Goal: Check status: Check status

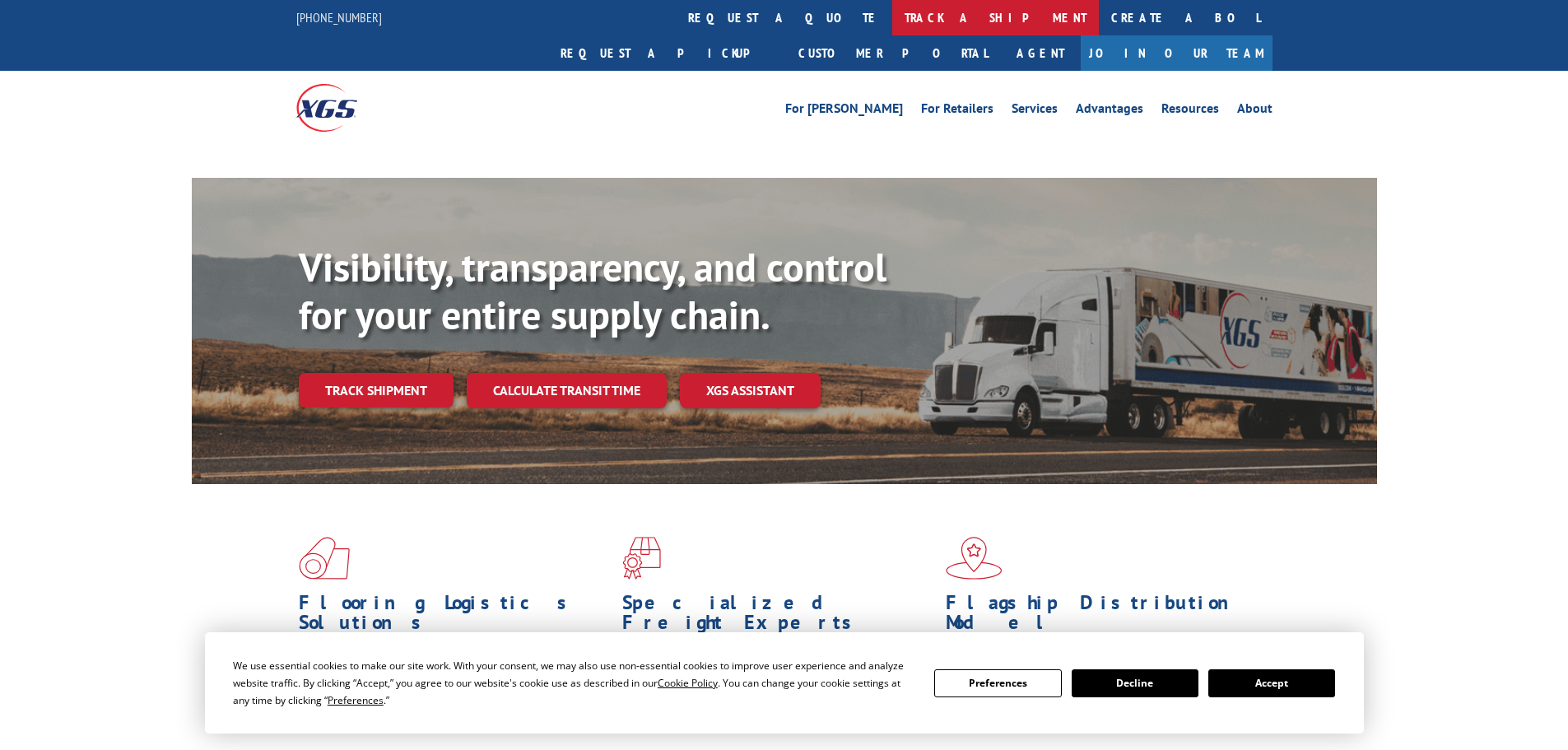
click at [892, 14] on link "track a shipment" at bounding box center [995, 18] width 207 height 35
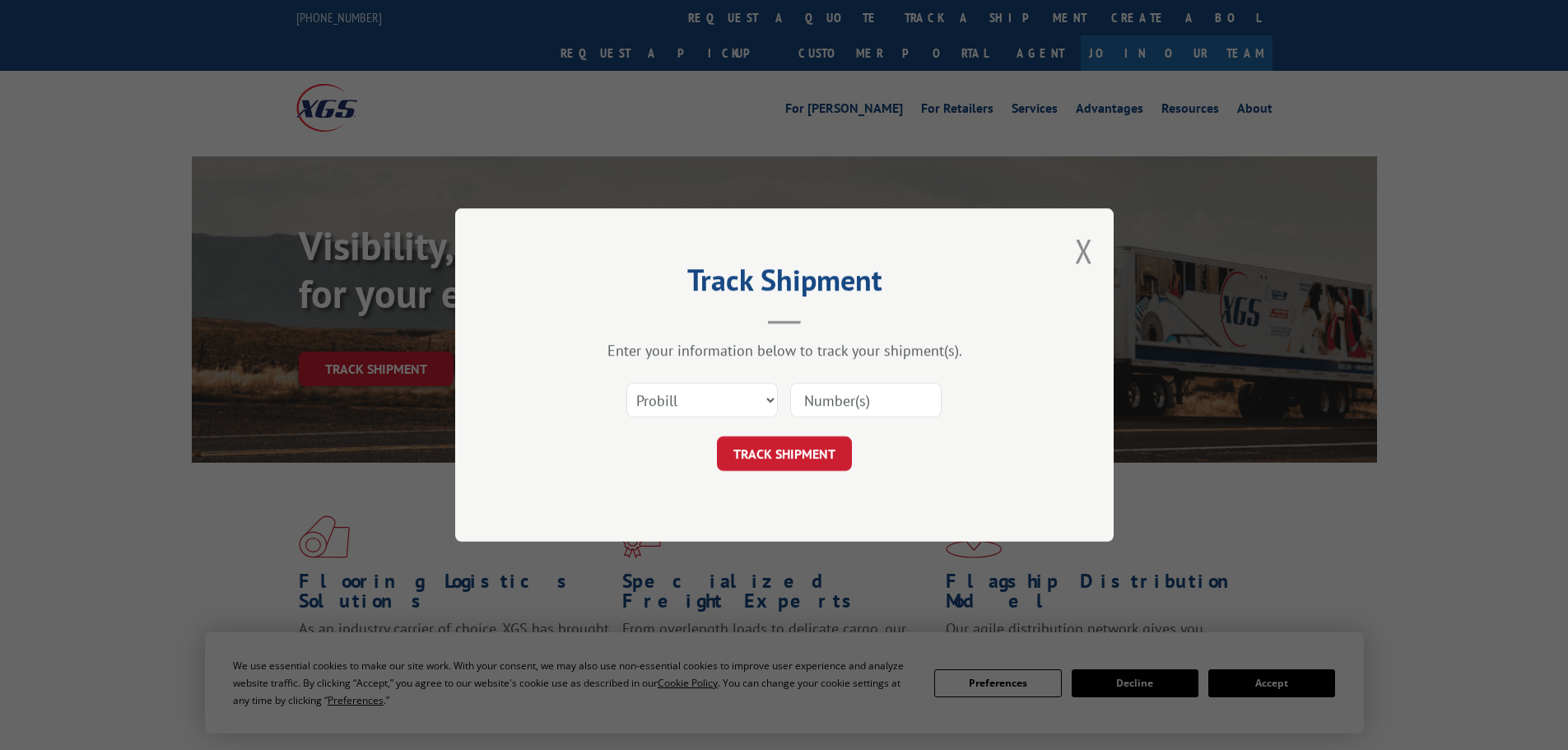
click at [680, 395] on select "Select category... Probill BOL PO" at bounding box center [702, 399] width 151 height 34
select select "po"
click at [627, 382] on select "Select category... Probill BOL PO" at bounding box center [702, 399] width 151 height 34
click at [829, 396] on input at bounding box center [865, 399] width 151 height 34
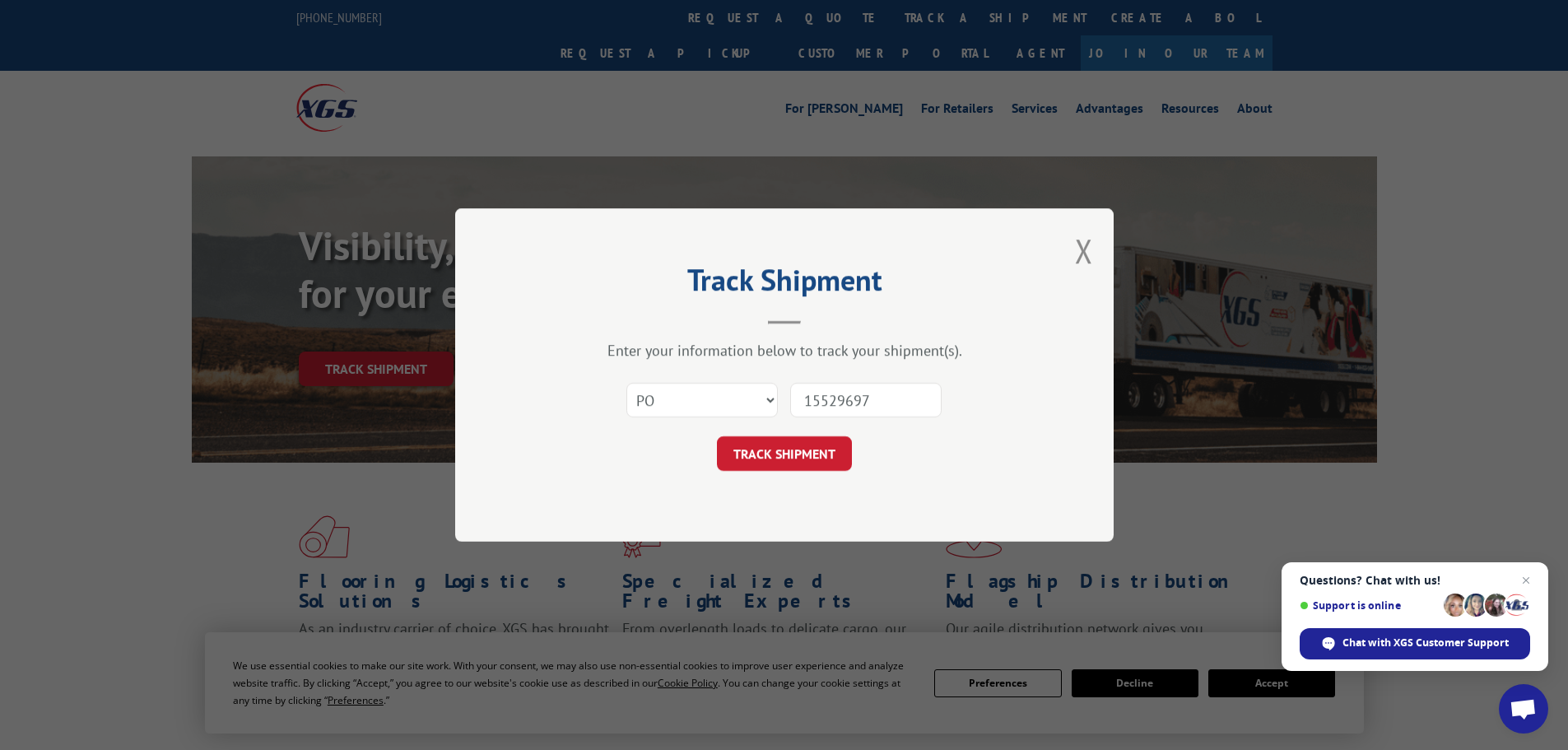
type input "15529697"
click at [717, 436] on button "TRACK SHIPMENT" at bounding box center [784, 453] width 135 height 34
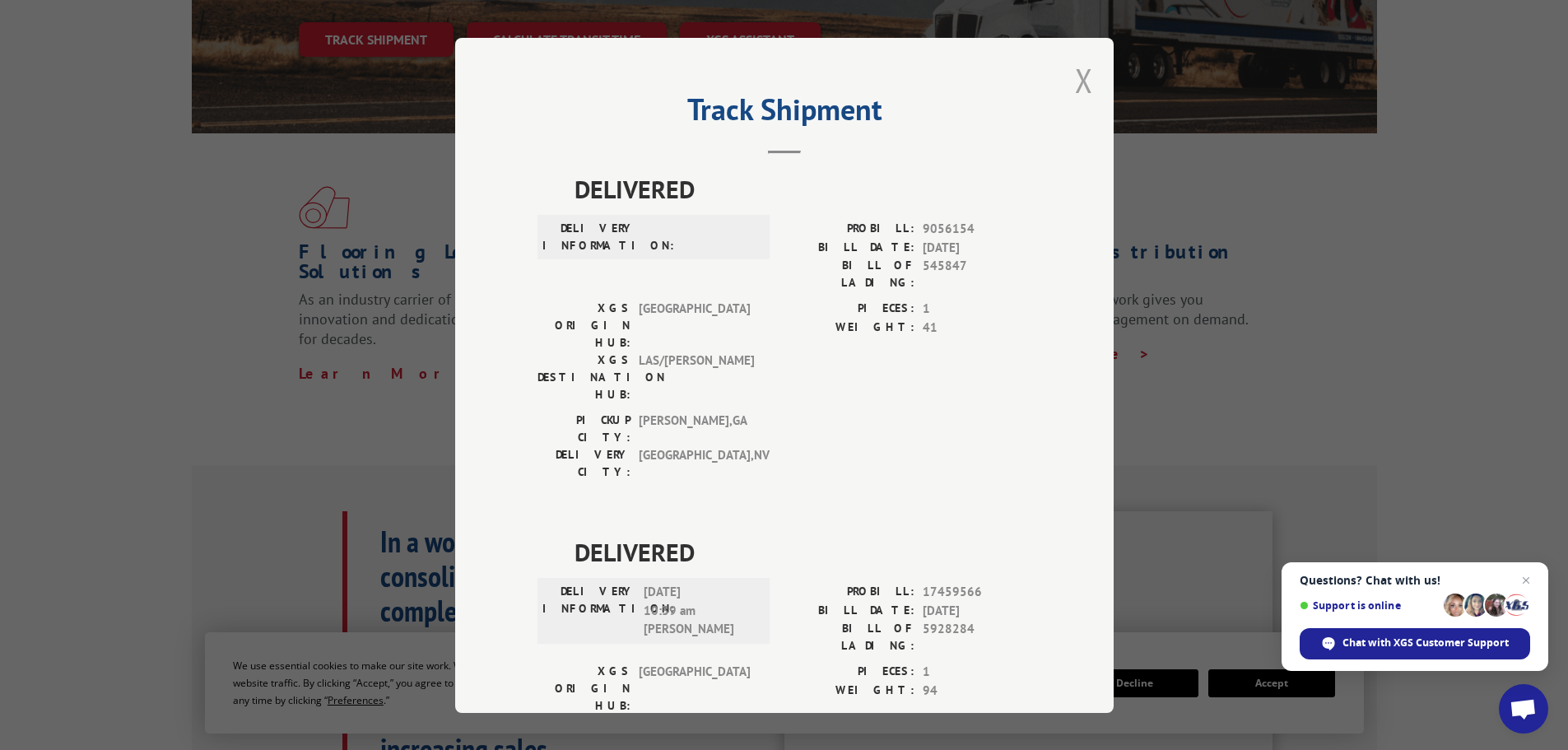
click at [1081, 78] on button "Close modal" at bounding box center [1084, 80] width 19 height 44
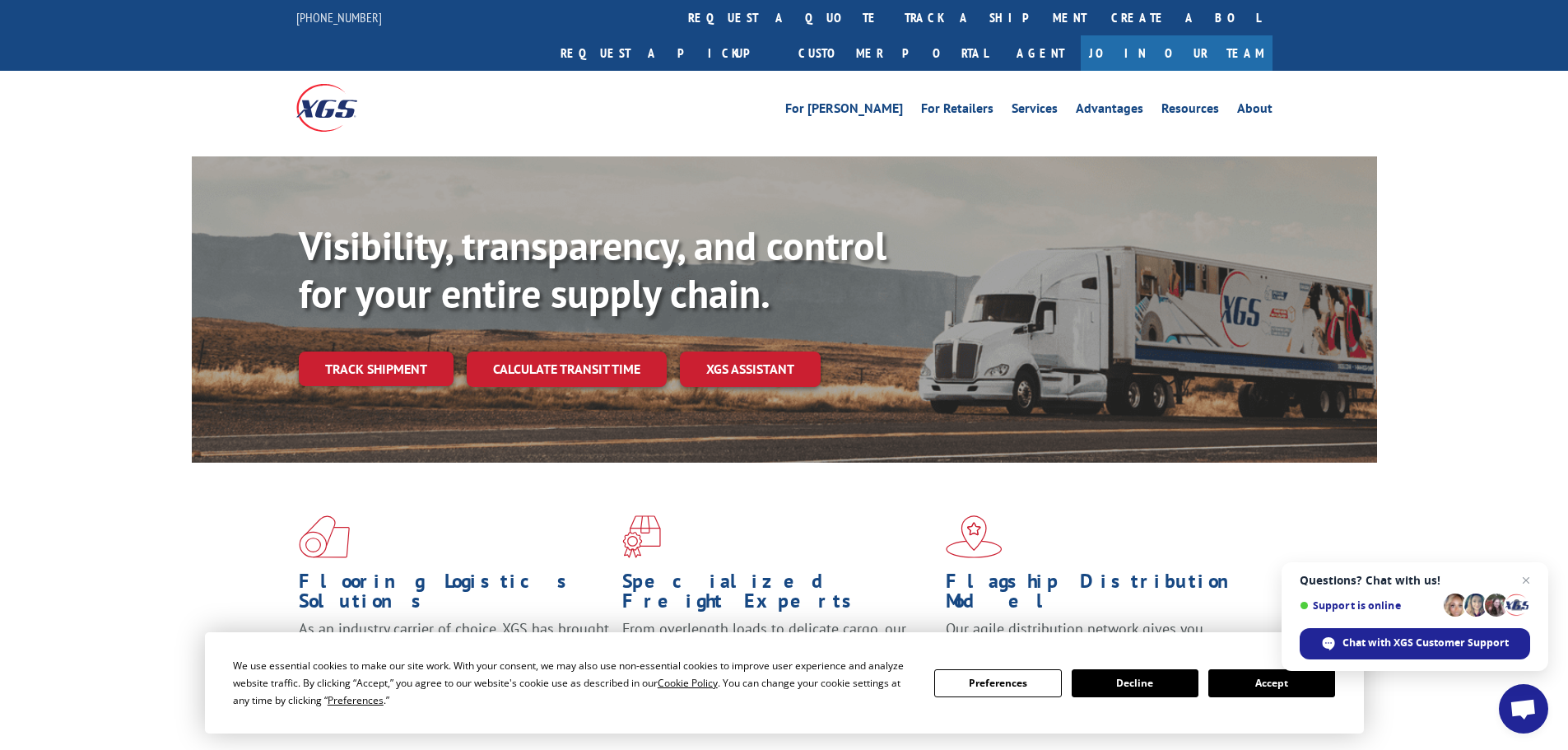
click at [892, 19] on link "track a shipment" at bounding box center [995, 18] width 207 height 35
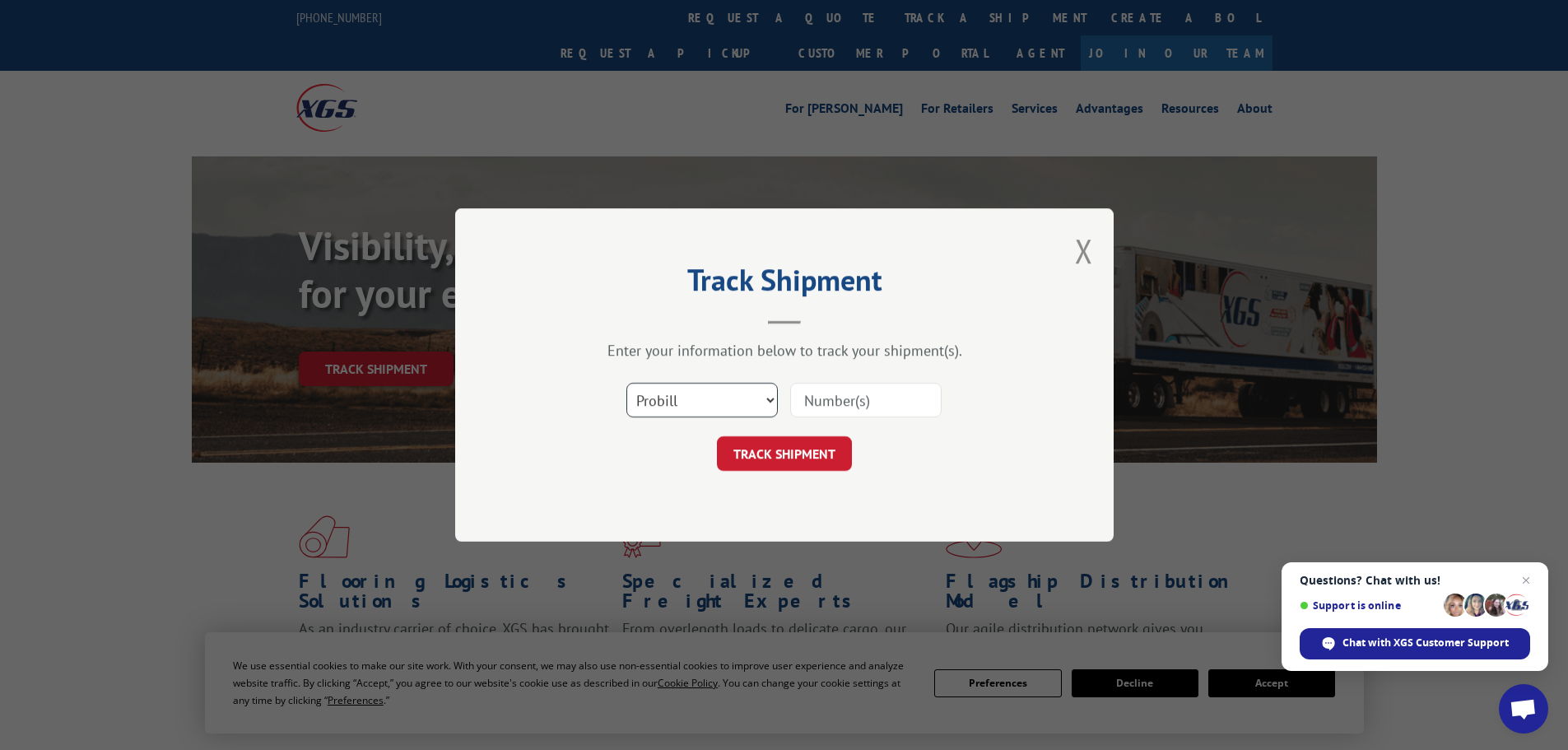
click at [687, 399] on select "Select category... Probill BOL PO" at bounding box center [702, 399] width 151 height 34
select select "po"
click at [627, 382] on select "Select category... Probill BOL PO" at bounding box center [702, 399] width 151 height 34
click at [818, 407] on input at bounding box center [865, 399] width 151 height 34
paste input "15529697"
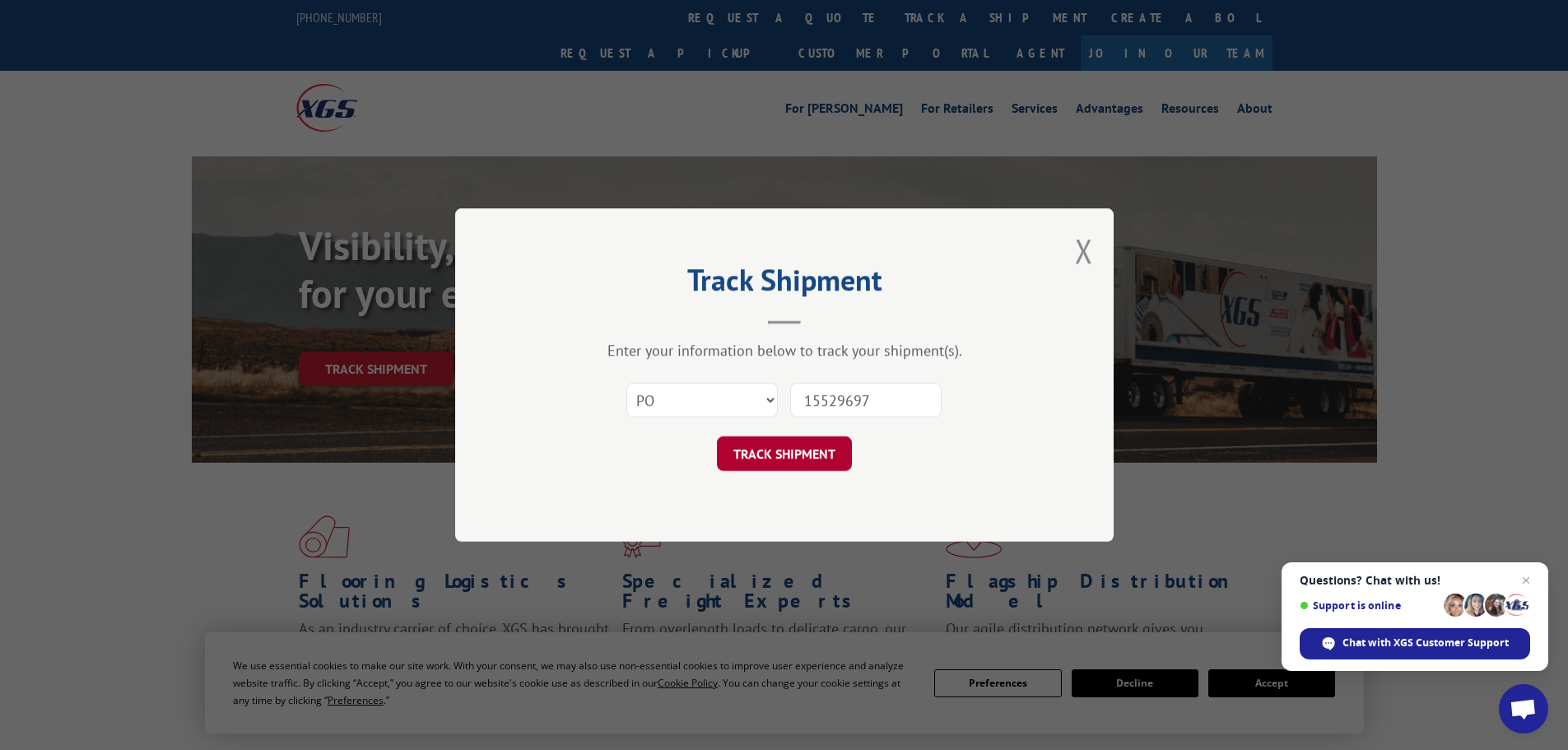
type input "15529697"
click at [826, 449] on button "TRACK SHIPMENT" at bounding box center [784, 453] width 135 height 34
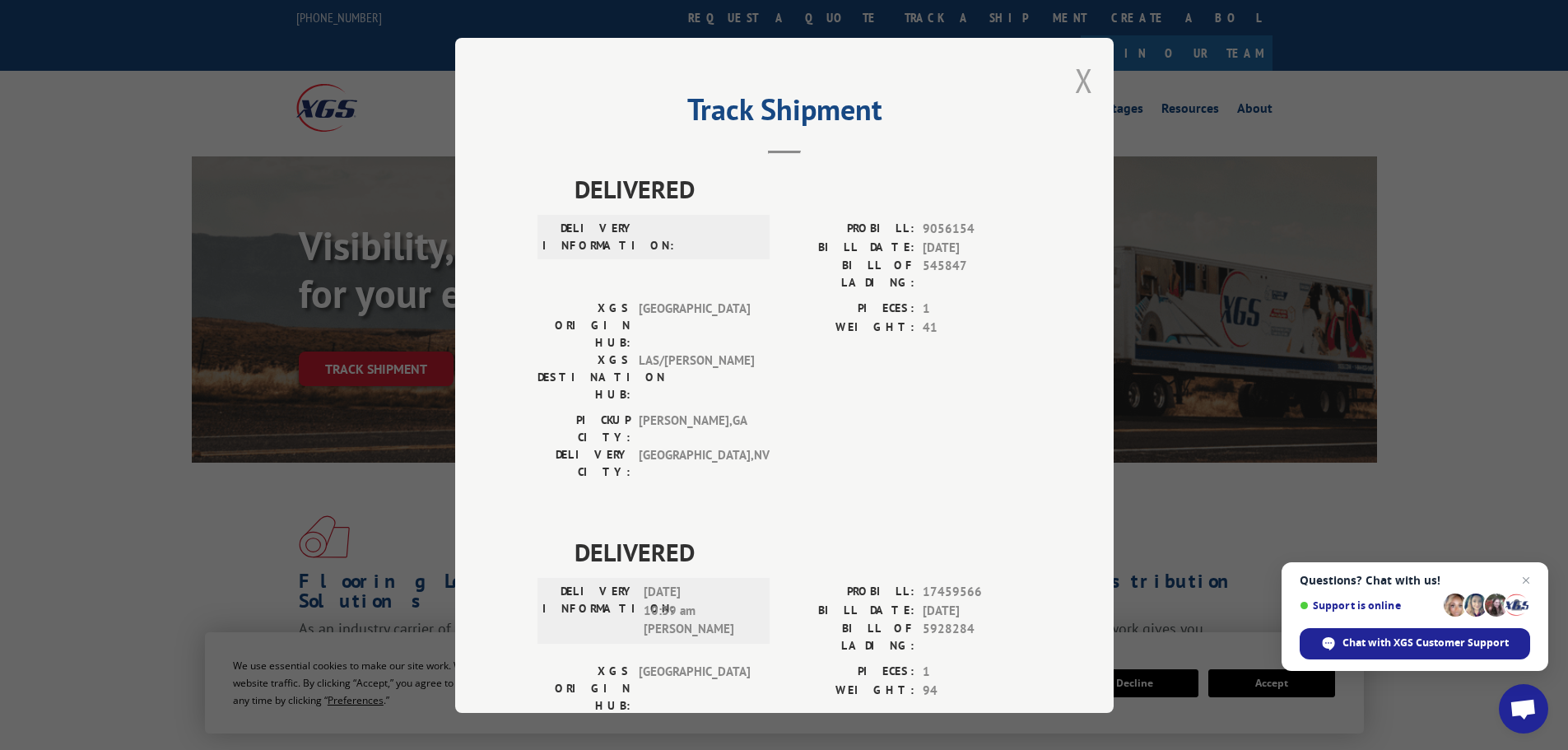
click at [1075, 89] on button "Close modal" at bounding box center [1084, 80] width 19 height 44
